Goal: Communication & Community: Connect with others

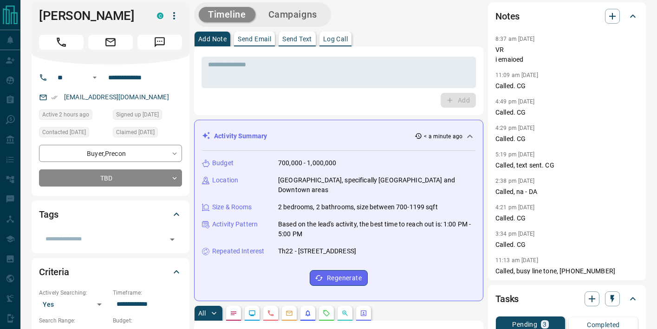
scroll to position [2, 0]
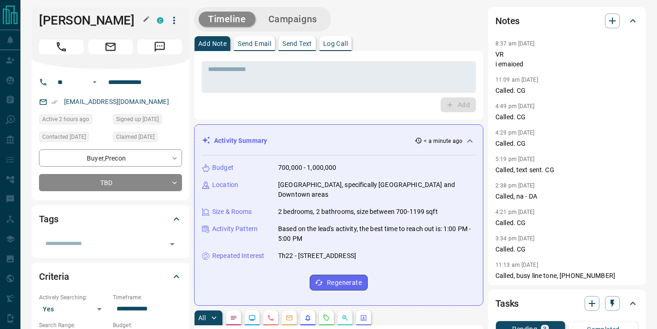
click at [66, 23] on h1 "[PERSON_NAME]" at bounding box center [91, 20] width 104 height 15
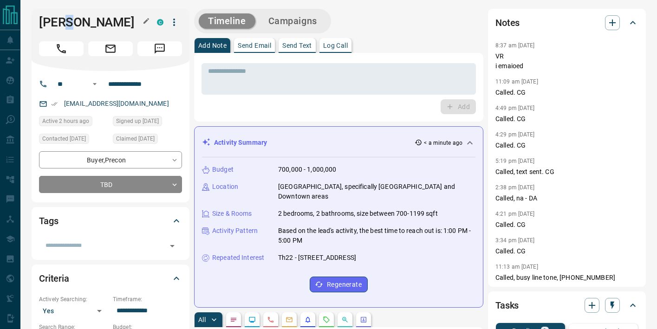
click at [66, 23] on h1 "[PERSON_NAME]" at bounding box center [91, 22] width 104 height 15
drag, startPoint x: 109, startPoint y: 103, endPoint x: 98, endPoint y: 3, distance: 99.9
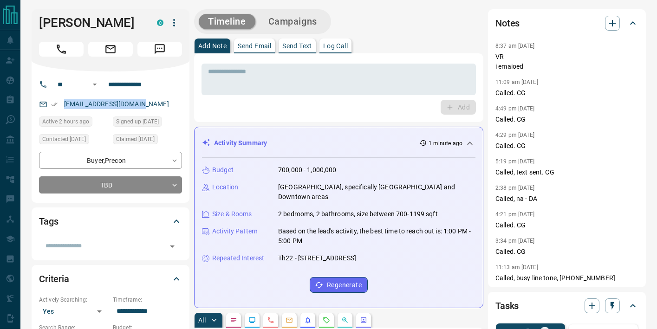
click at [289, 46] on p "Send Text" at bounding box center [297, 46] width 30 height 6
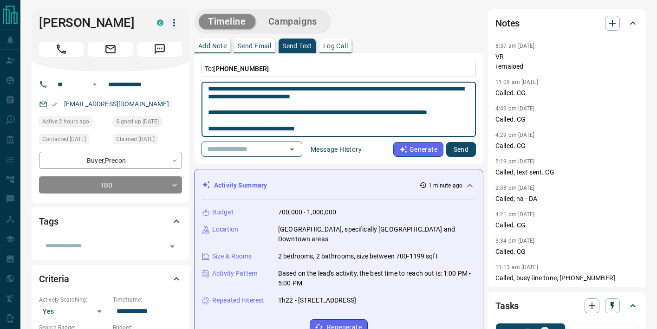
scroll to position [49, 0]
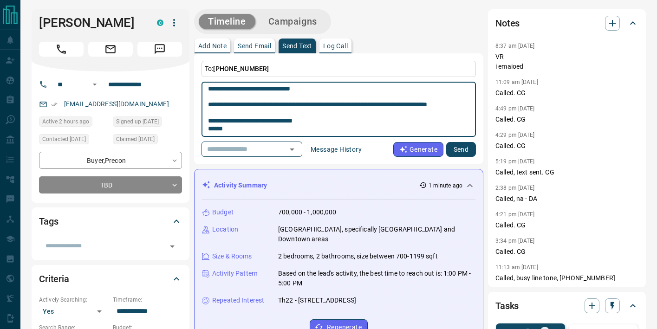
type textarea "**********"
click at [469, 147] on button "Send" at bounding box center [461, 149] width 30 height 15
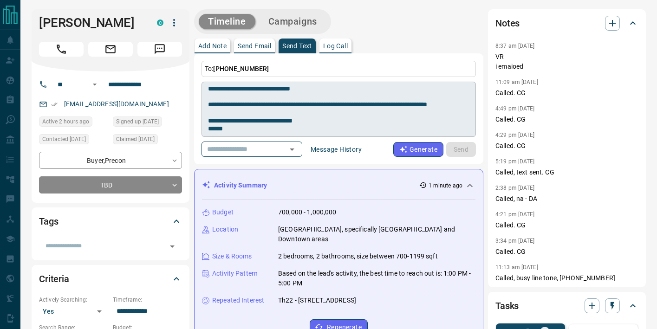
scroll to position [0, 0]
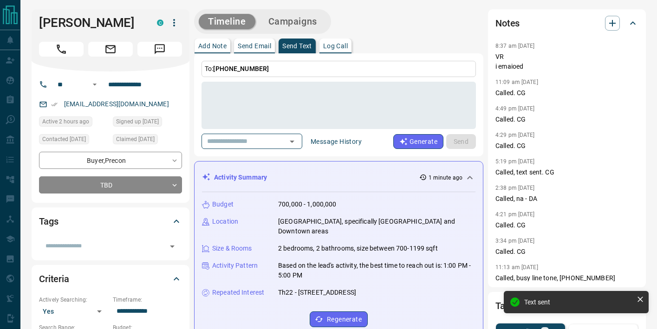
click at [216, 52] on button "Add Note" at bounding box center [212, 46] width 36 height 15
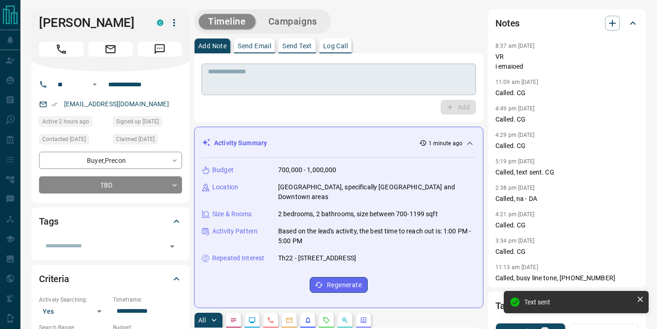
scroll to position [1088, 0]
click at [228, 77] on textarea at bounding box center [338, 80] width 261 height 24
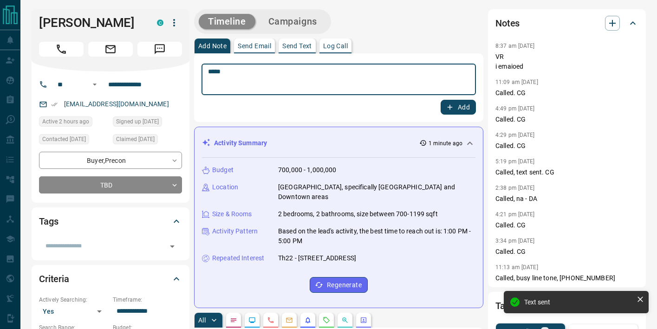
scroll to position [1036, 0]
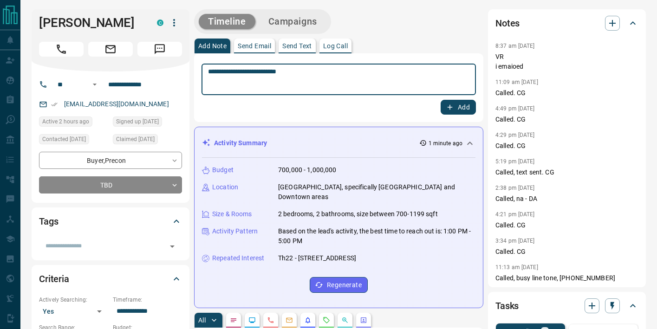
type textarea "**********"
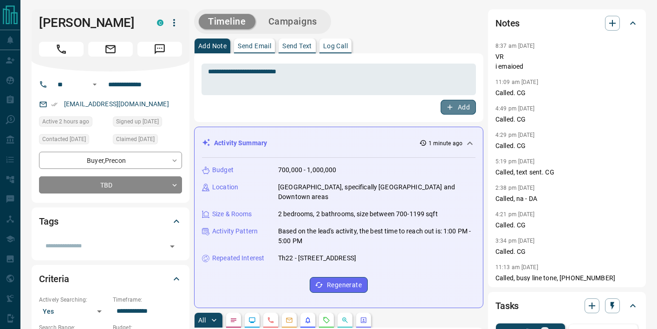
click at [456, 109] on button "Add" at bounding box center [457, 107] width 35 height 15
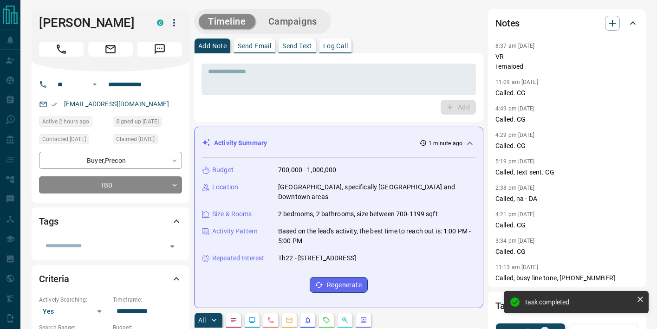
scroll to position [1115, 0]
